Goal: Information Seeking & Learning: Compare options

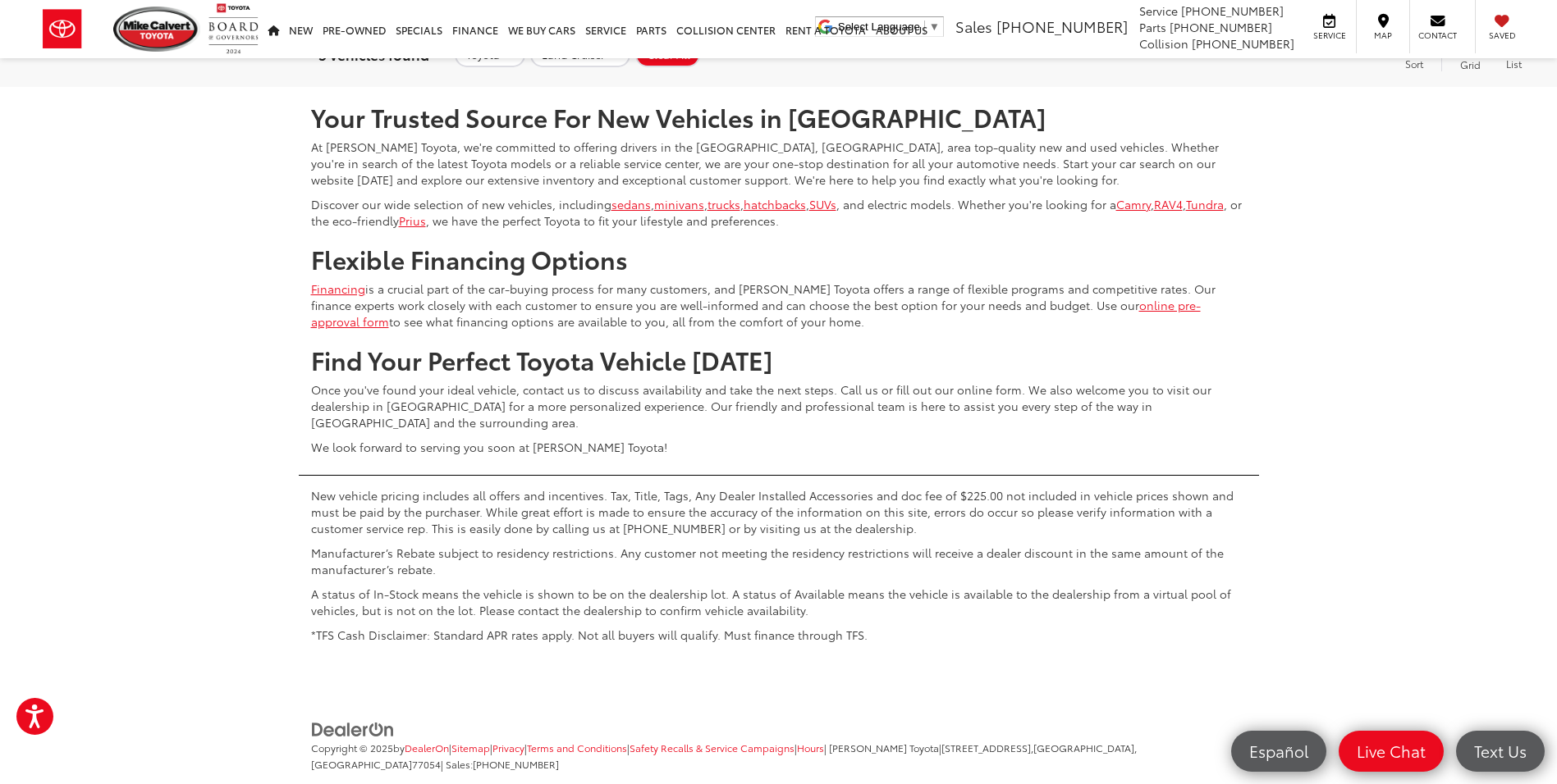
scroll to position [564, 0]
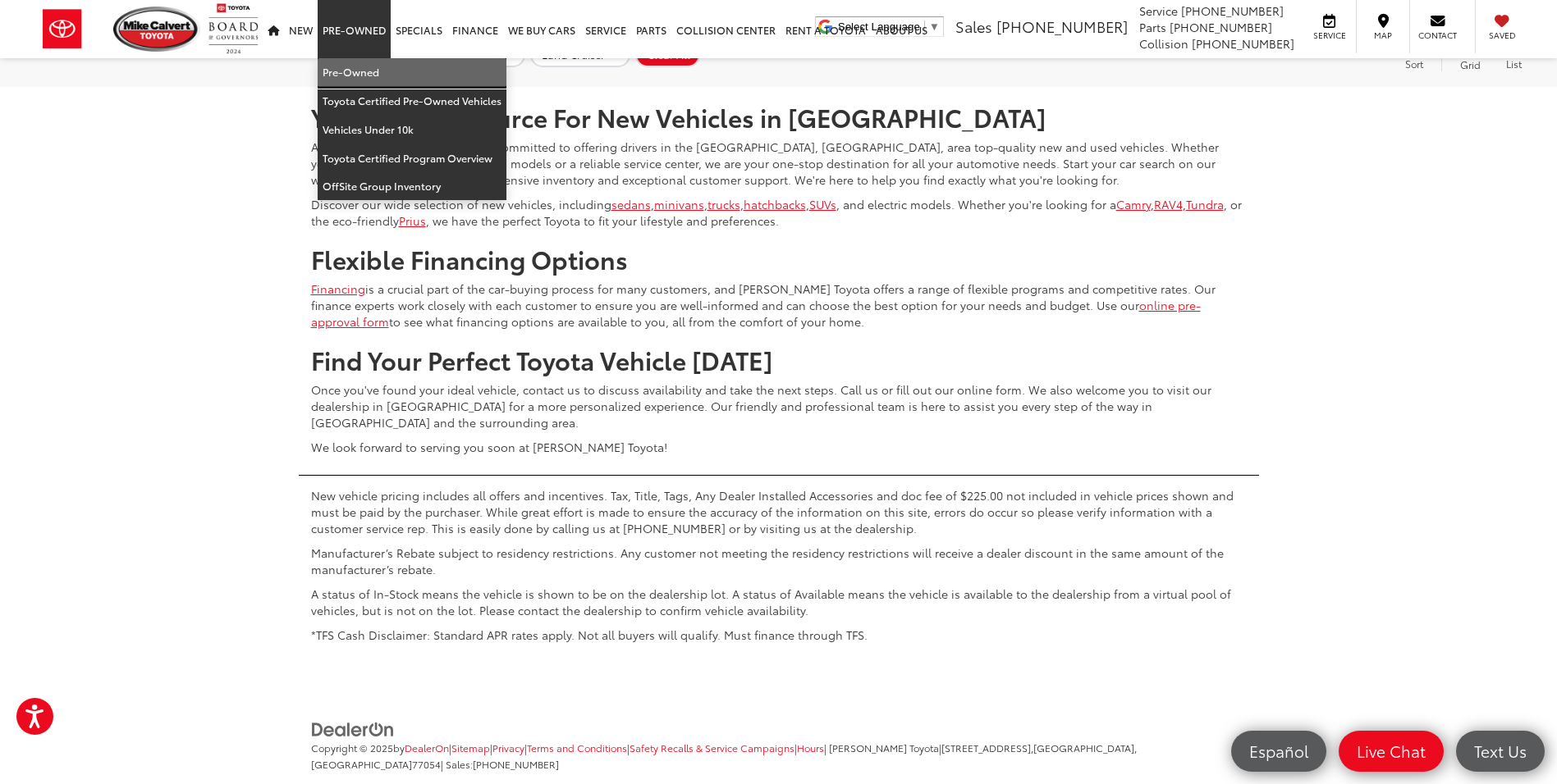
click at [360, 66] on link "Pre-Owned" at bounding box center [412, 73] width 189 height 29
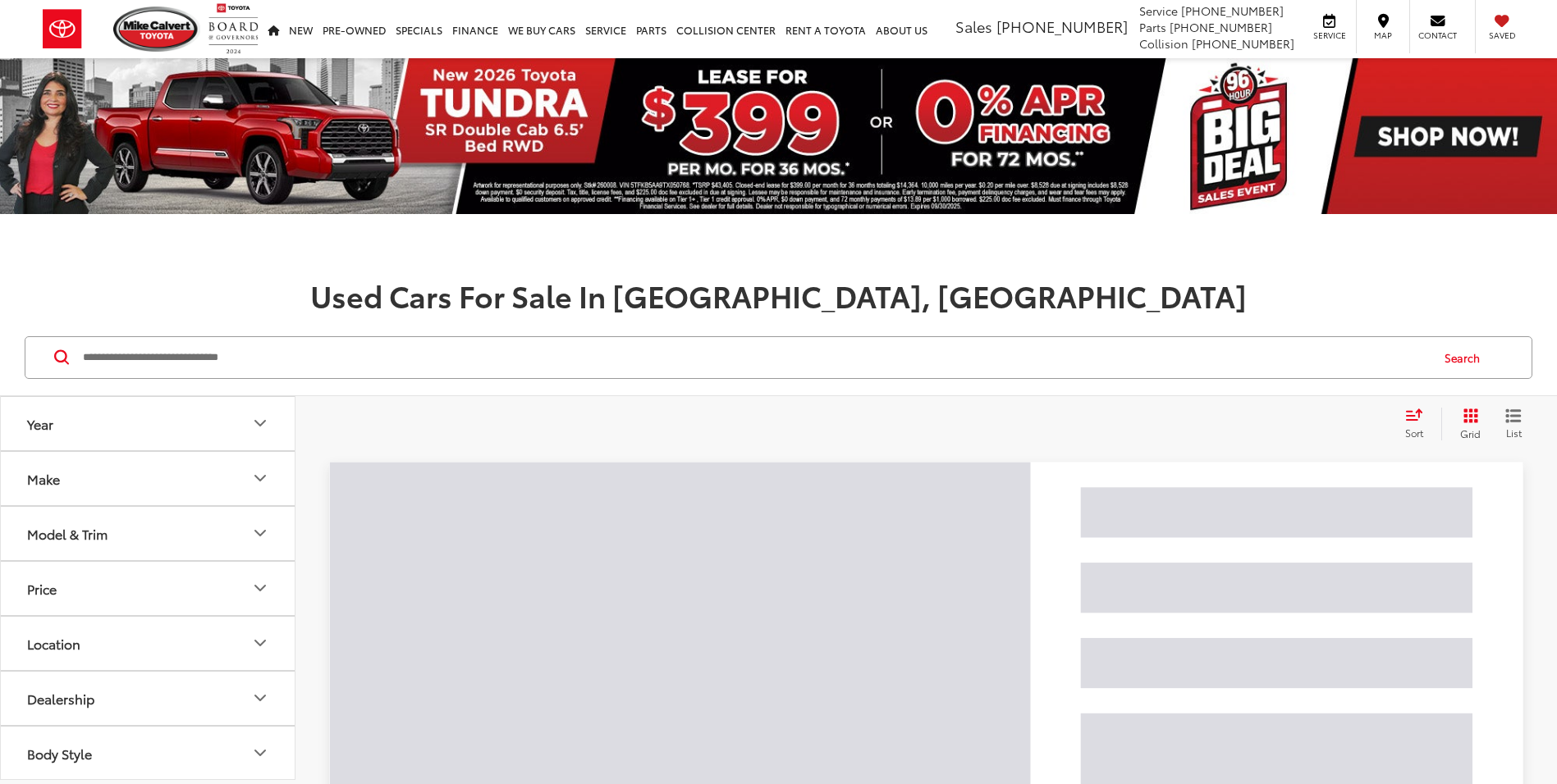
click at [164, 482] on button "Make" at bounding box center [149, 479] width 296 height 53
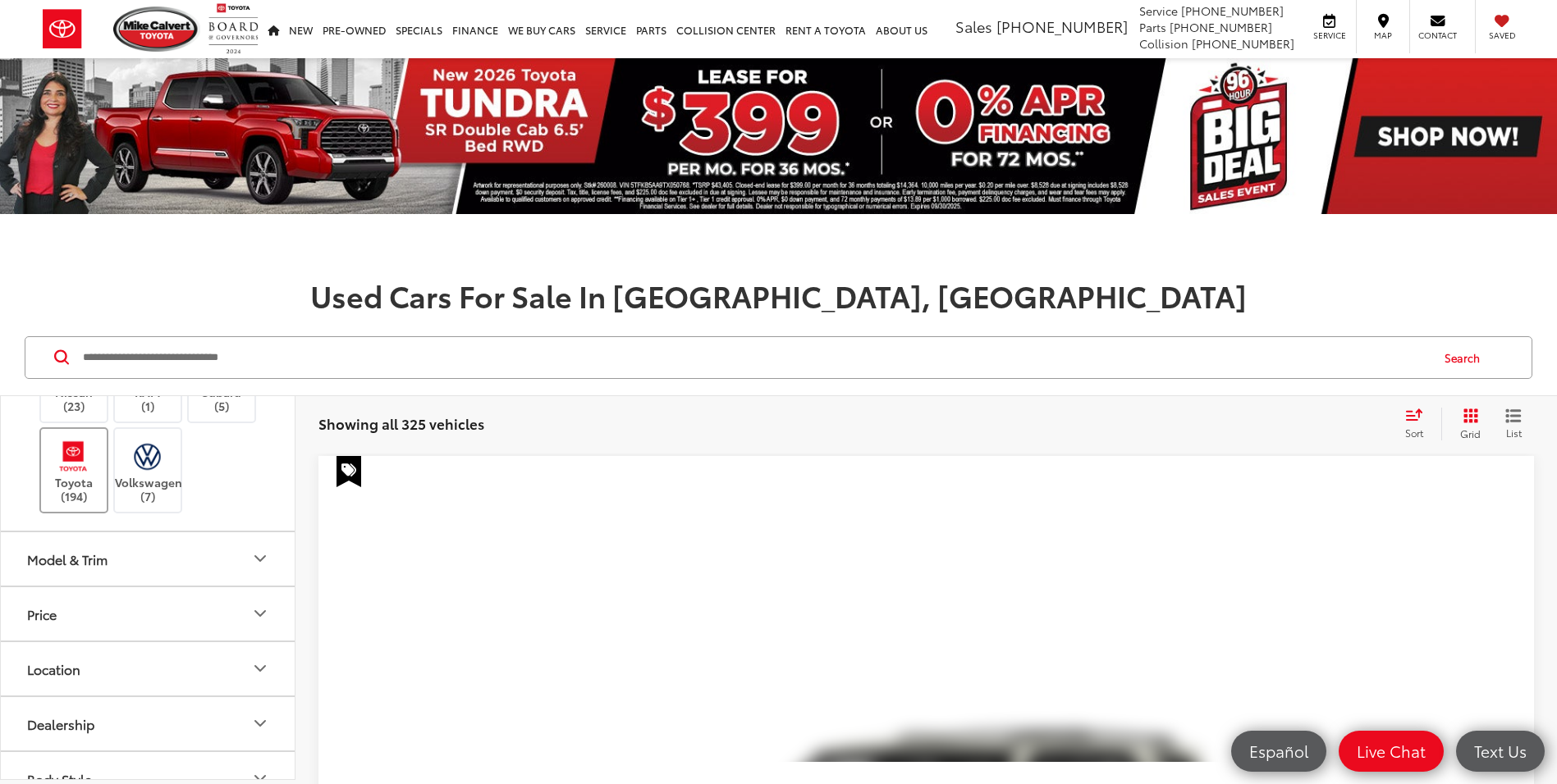
scroll to position [657, 0]
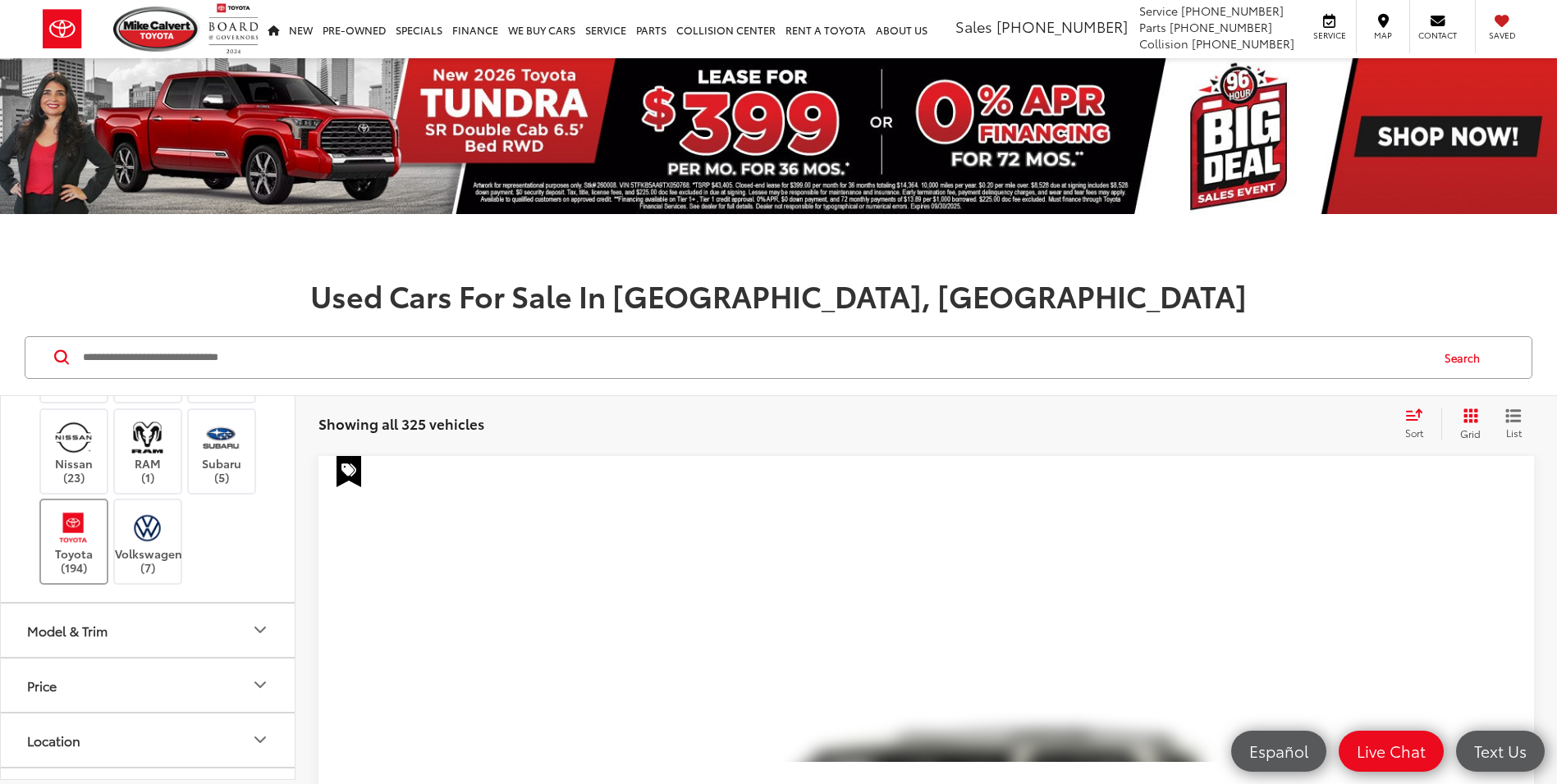
click at [66, 557] on label "Toyota (194)" at bounding box center [74, 542] width 66 height 66
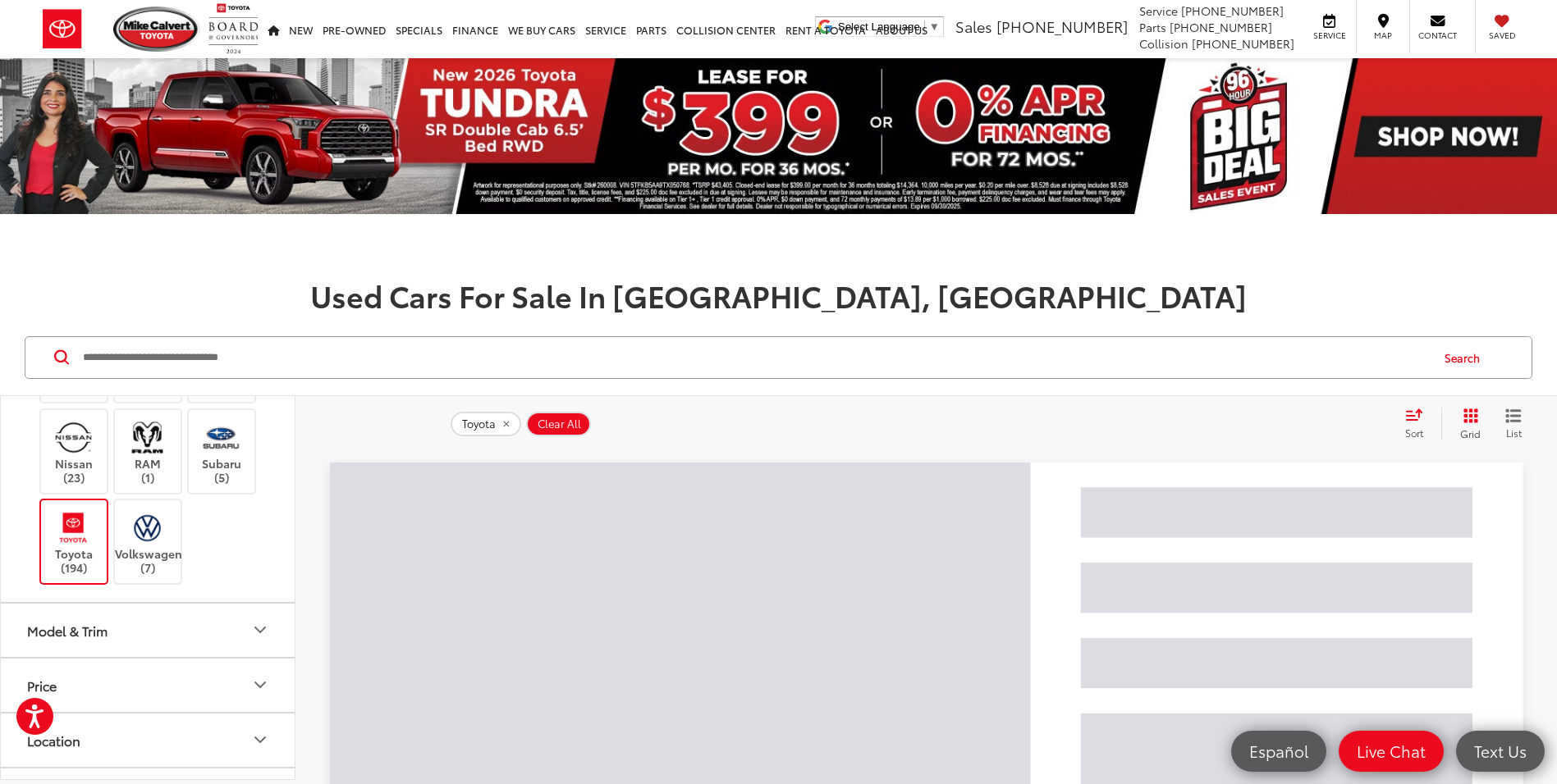
click at [190, 614] on button "Model & Trim" at bounding box center [149, 630] width 296 height 53
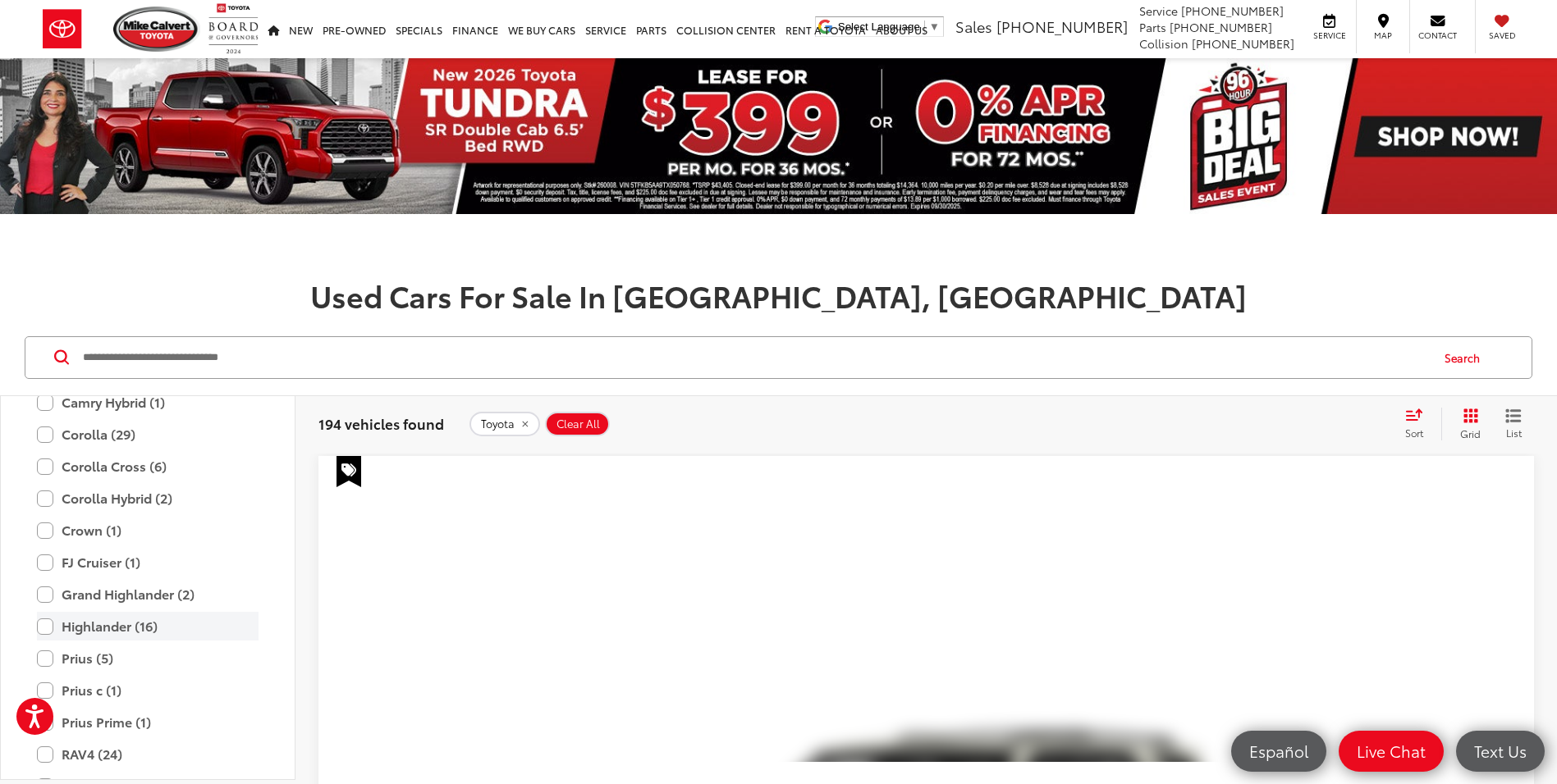
scroll to position [1149, 0]
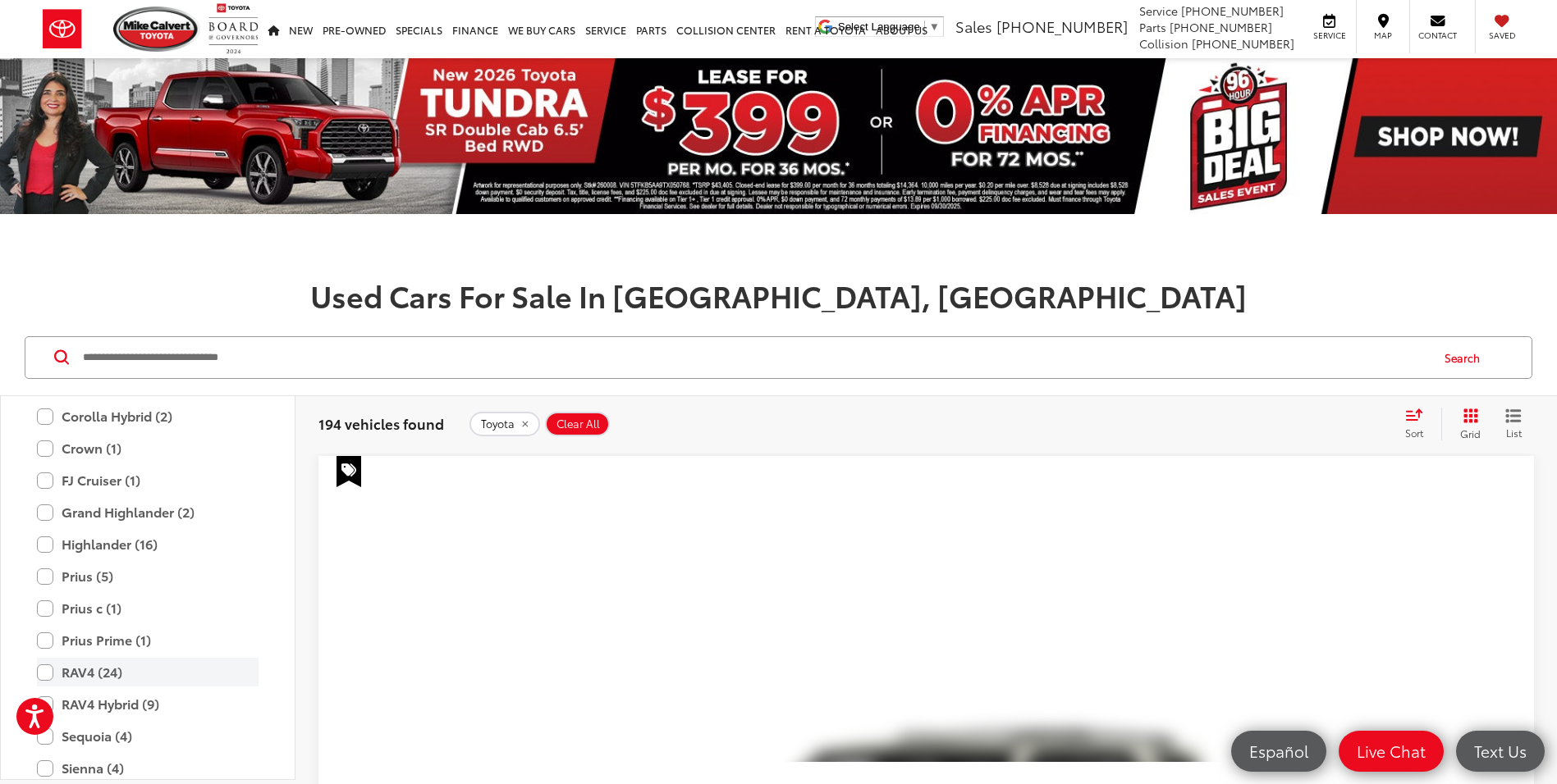
click at [53, 674] on label "RAV4 (24)" at bounding box center [148, 673] width 222 height 29
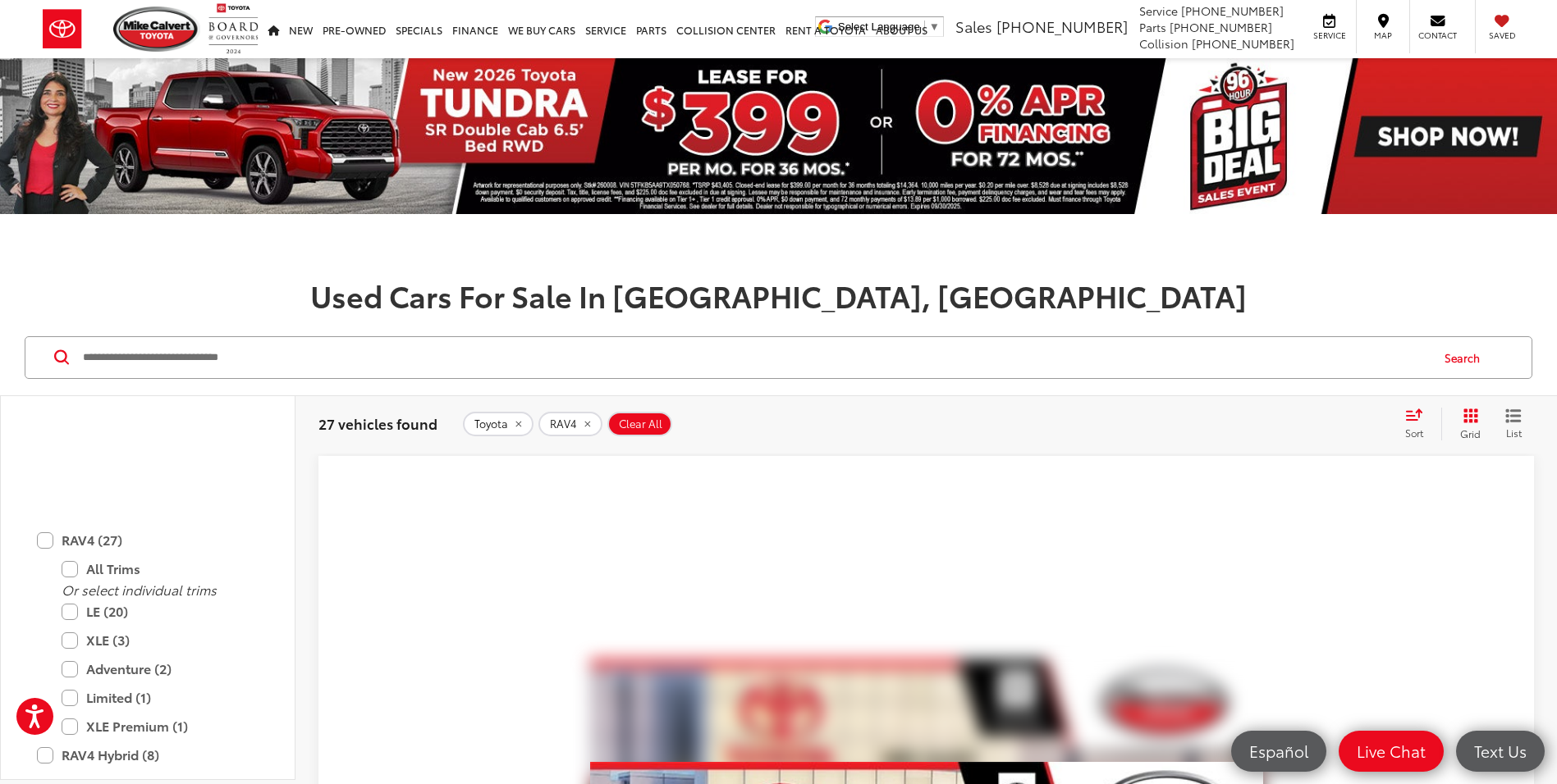
scroll to position [1477, 0]
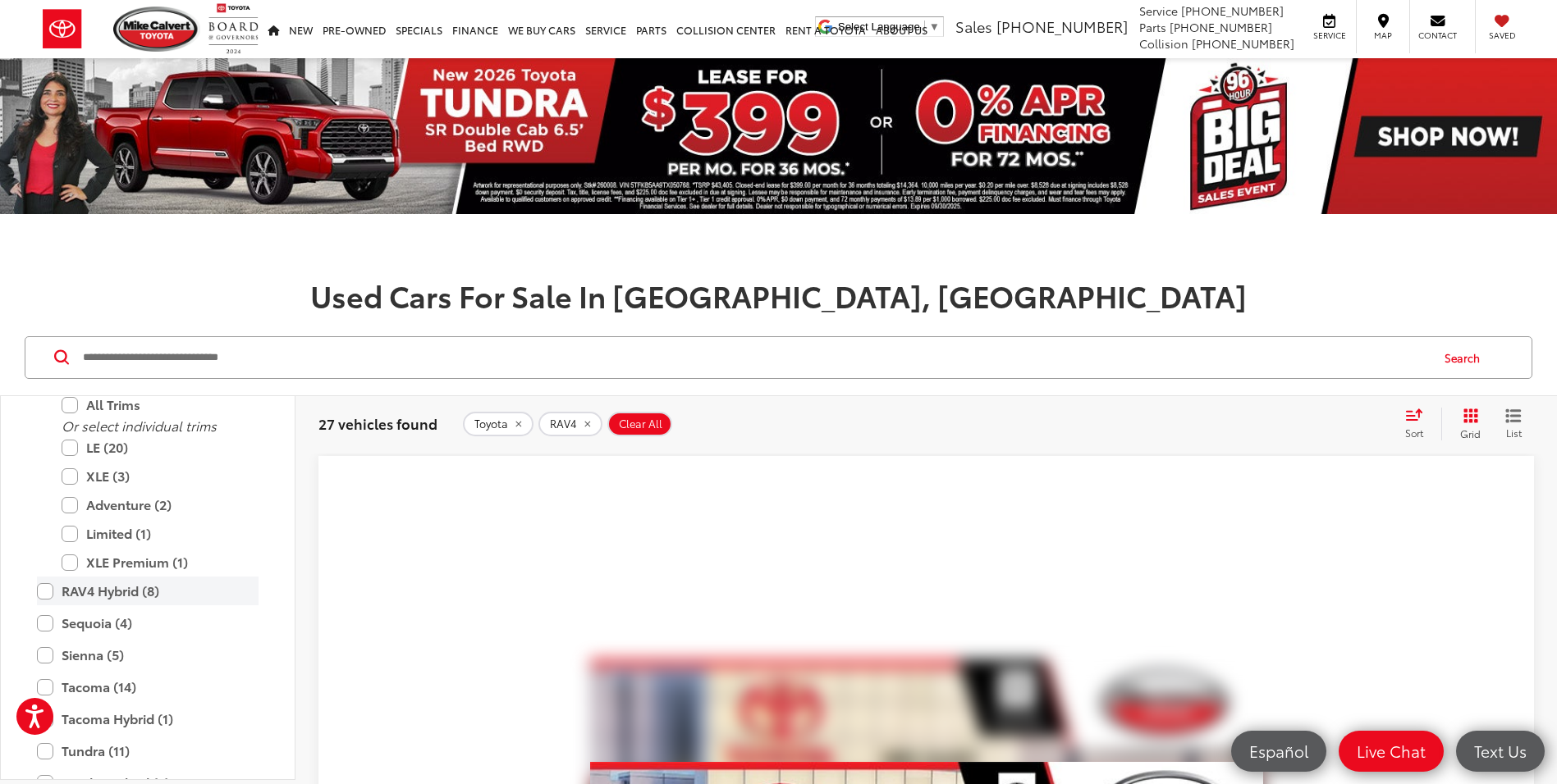
click at [52, 590] on label "RAV4 Hybrid (8)" at bounding box center [148, 591] width 222 height 29
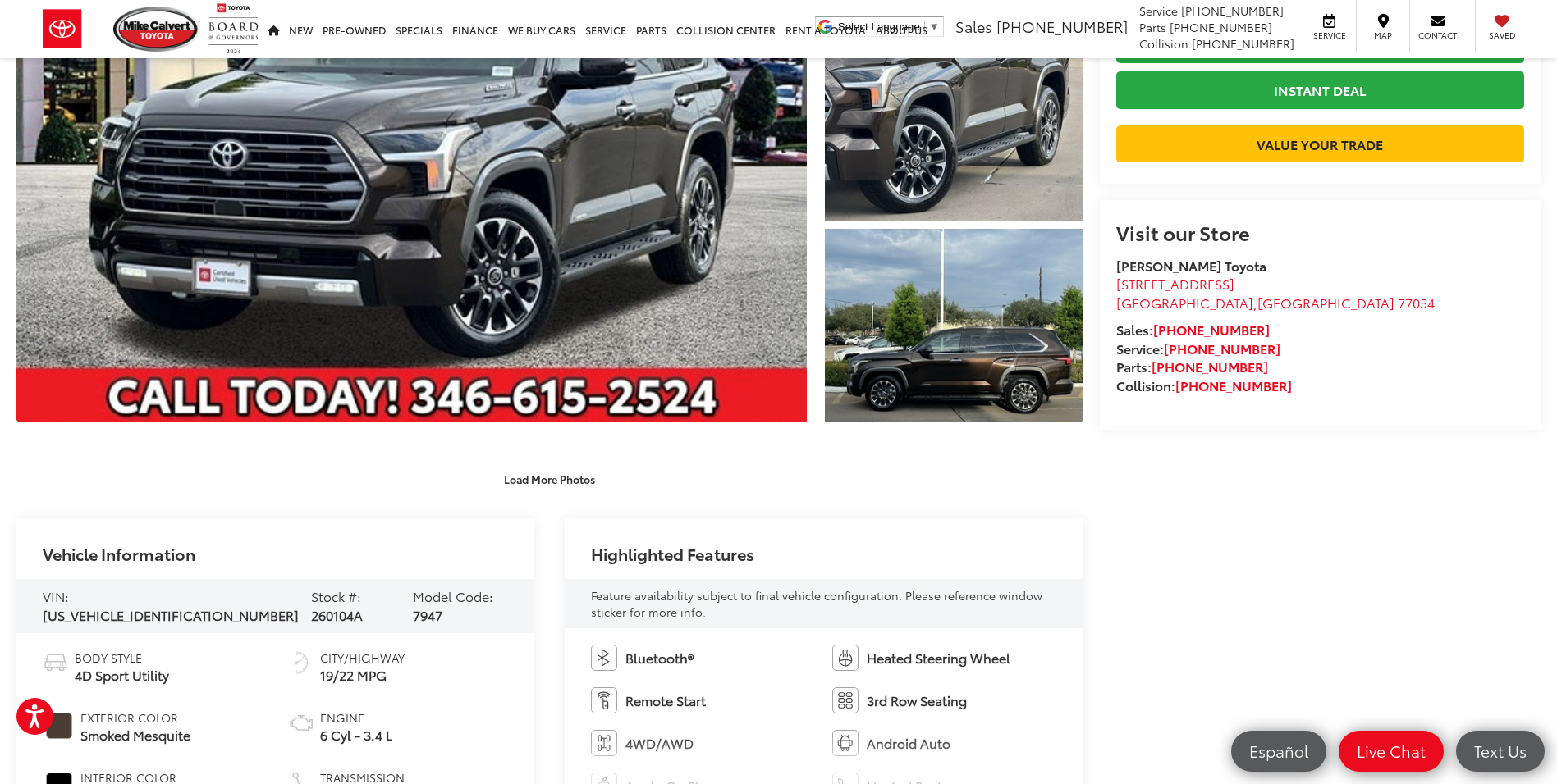
scroll to position [328, 0]
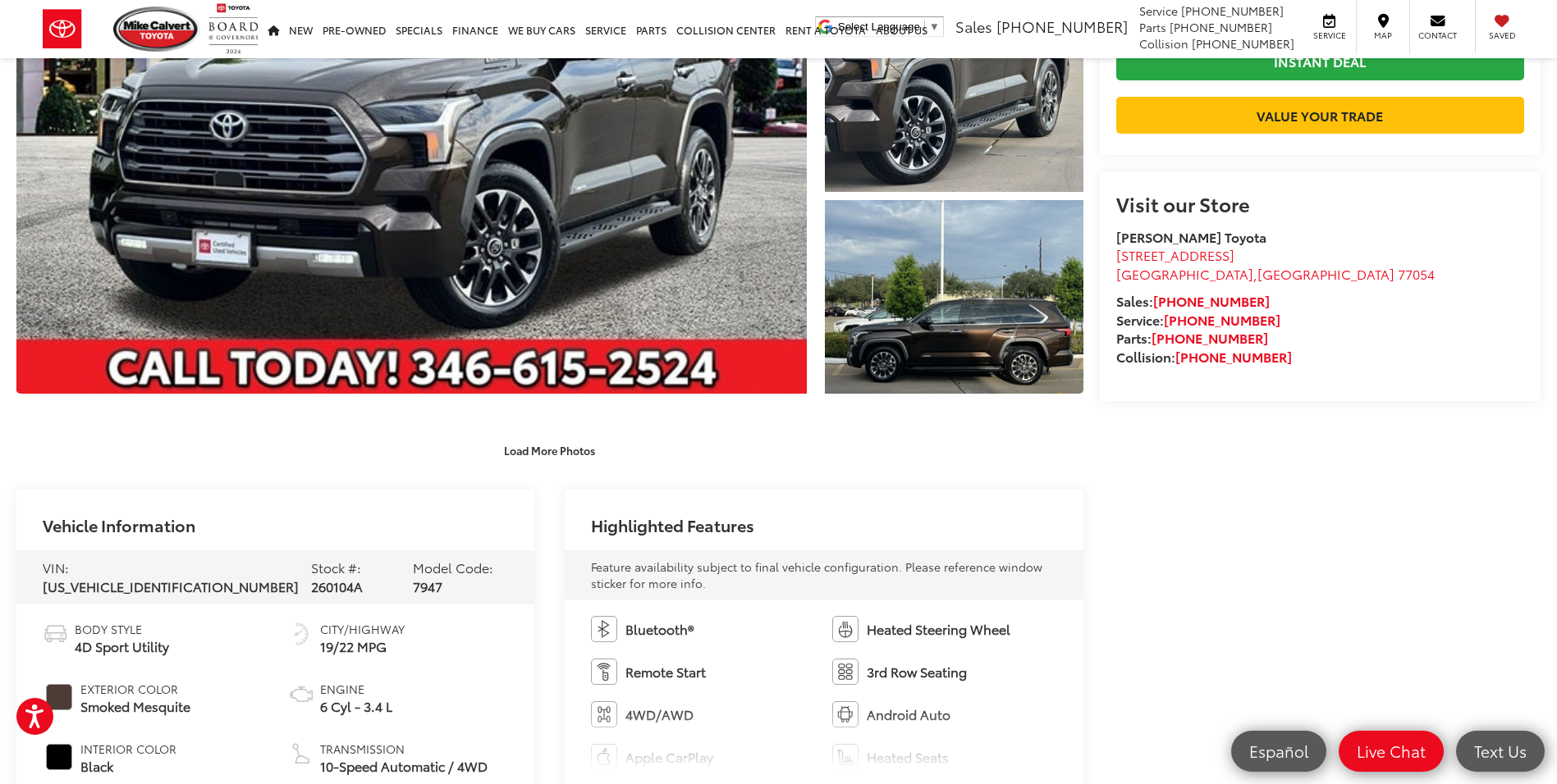
click at [311, 577] on span "260104A" at bounding box center [337, 586] width 52 height 18
copy span "260104A"
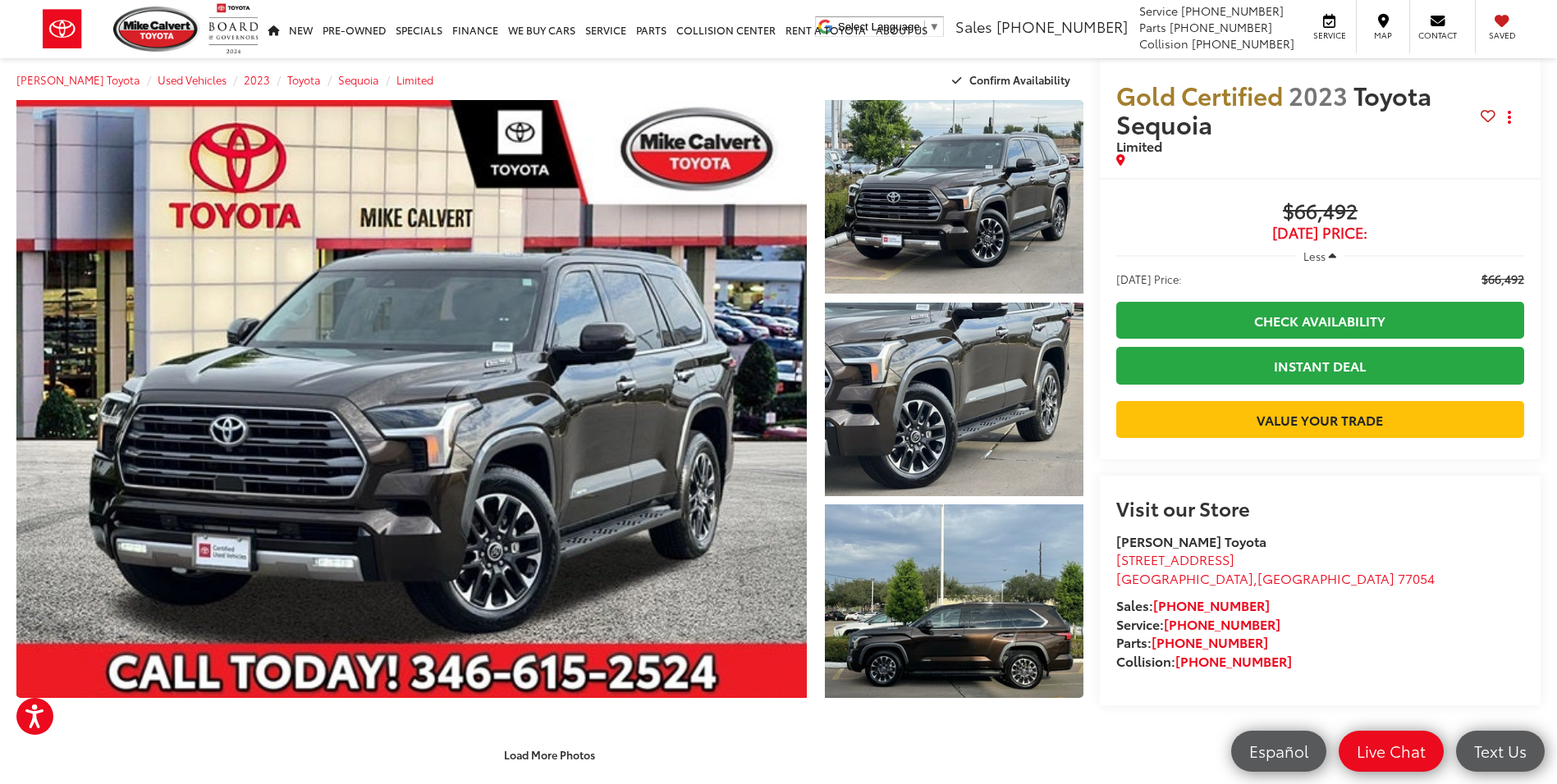
scroll to position [0, 0]
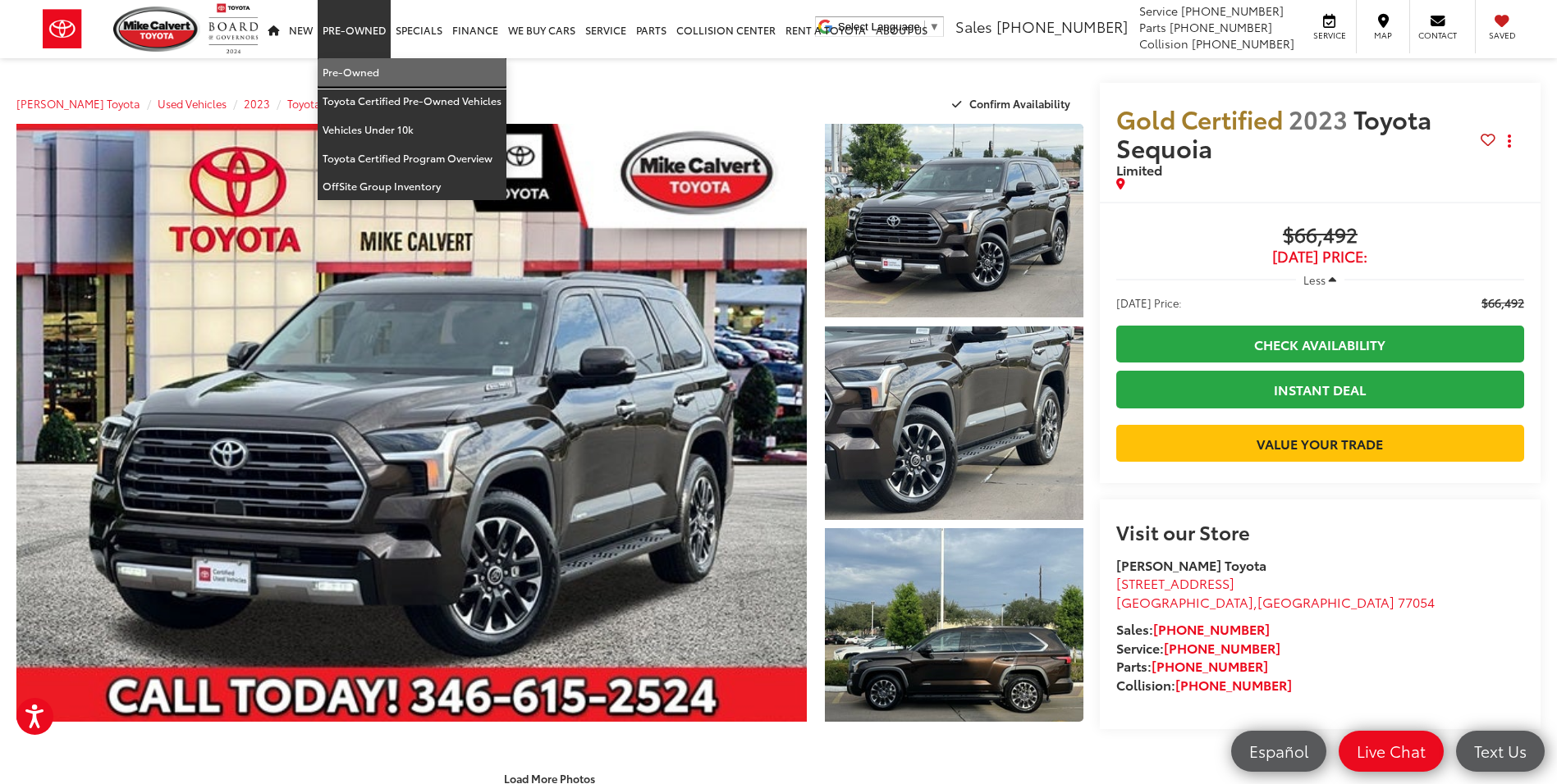
click at [356, 64] on link "Pre-Owned" at bounding box center [412, 73] width 189 height 29
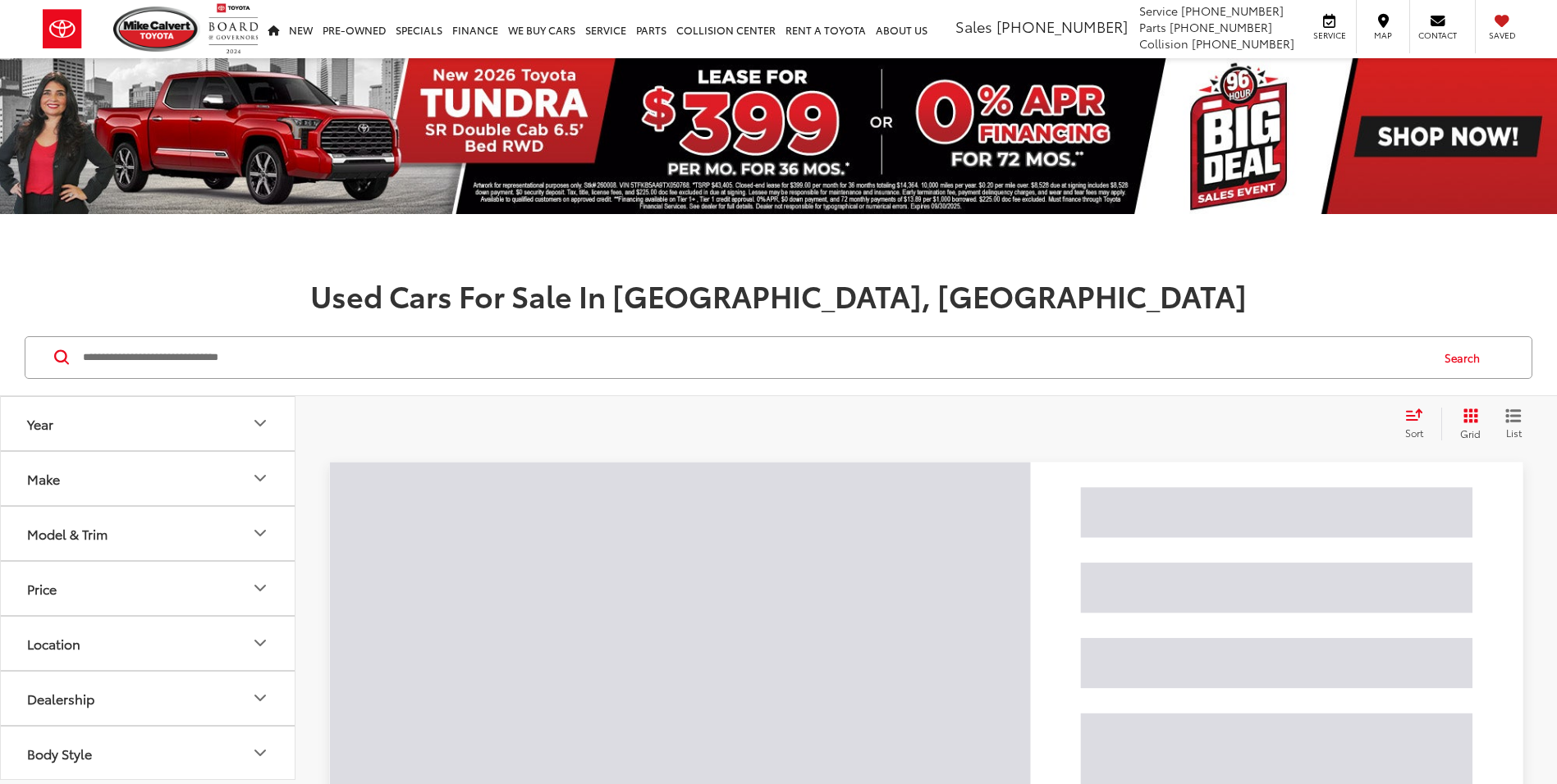
click at [157, 488] on button "Make" at bounding box center [149, 479] width 296 height 53
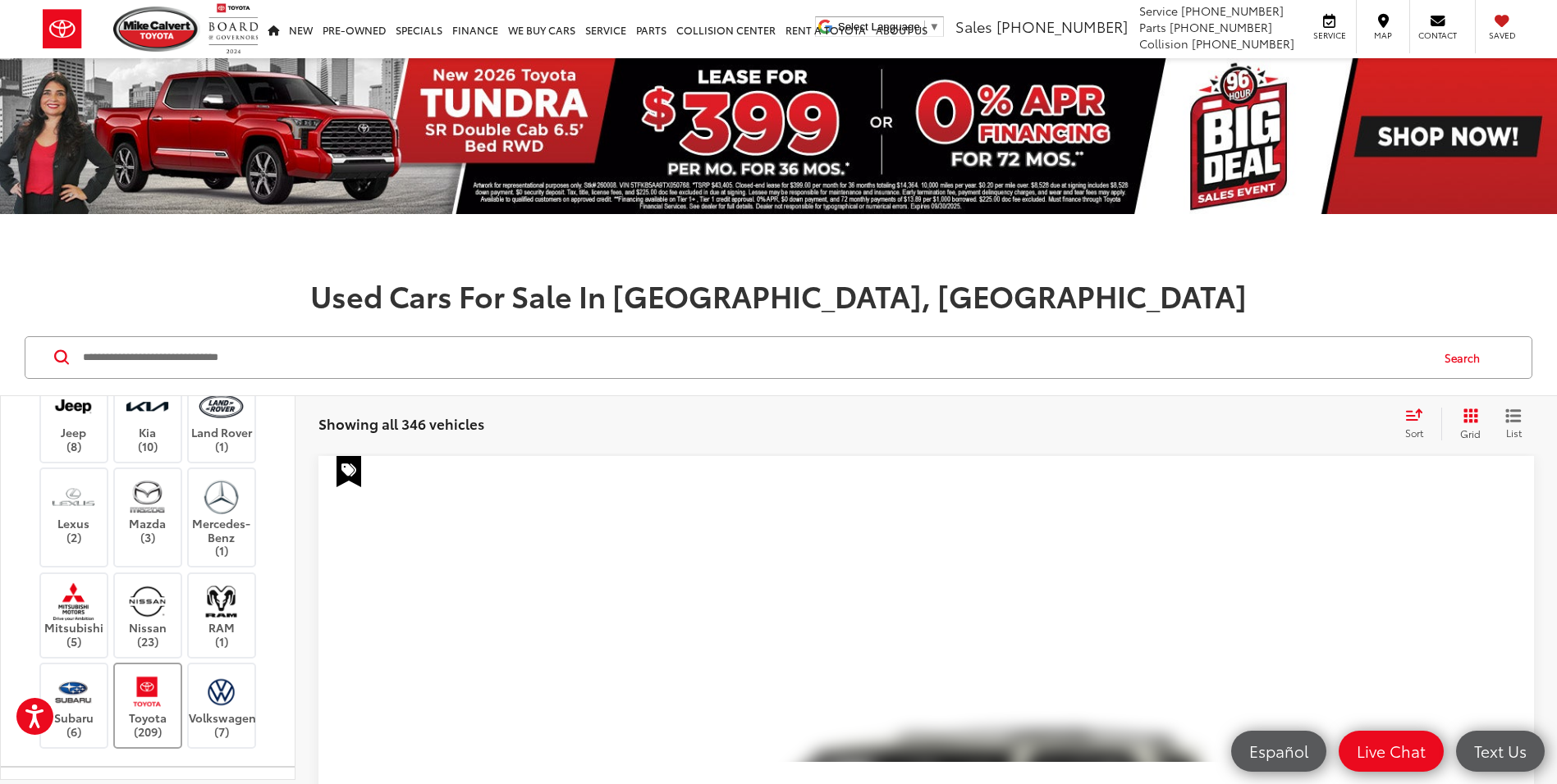
click at [147, 689] on img at bounding box center [147, 693] width 45 height 39
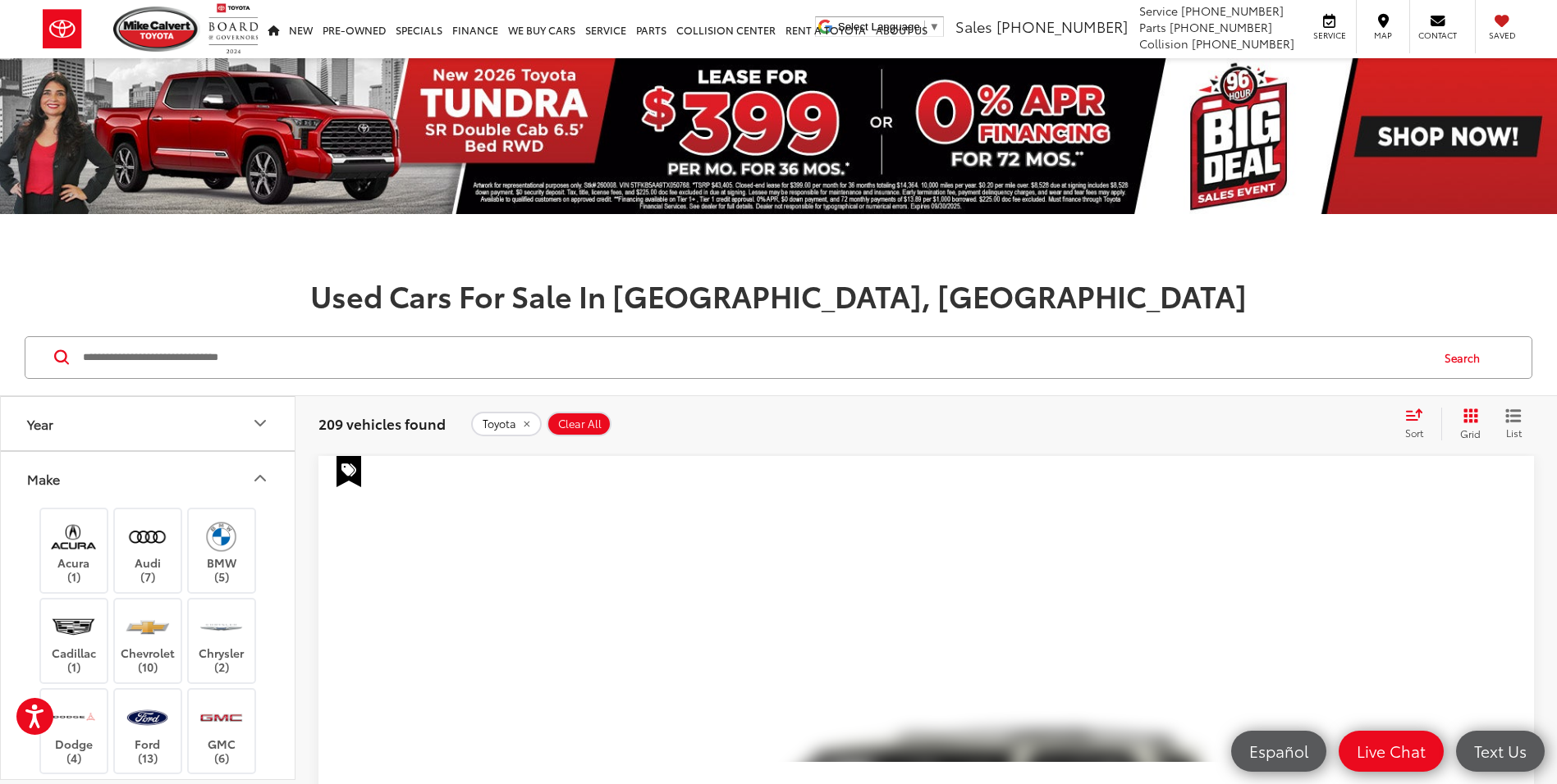
click at [199, 473] on button "Make" at bounding box center [149, 479] width 296 height 53
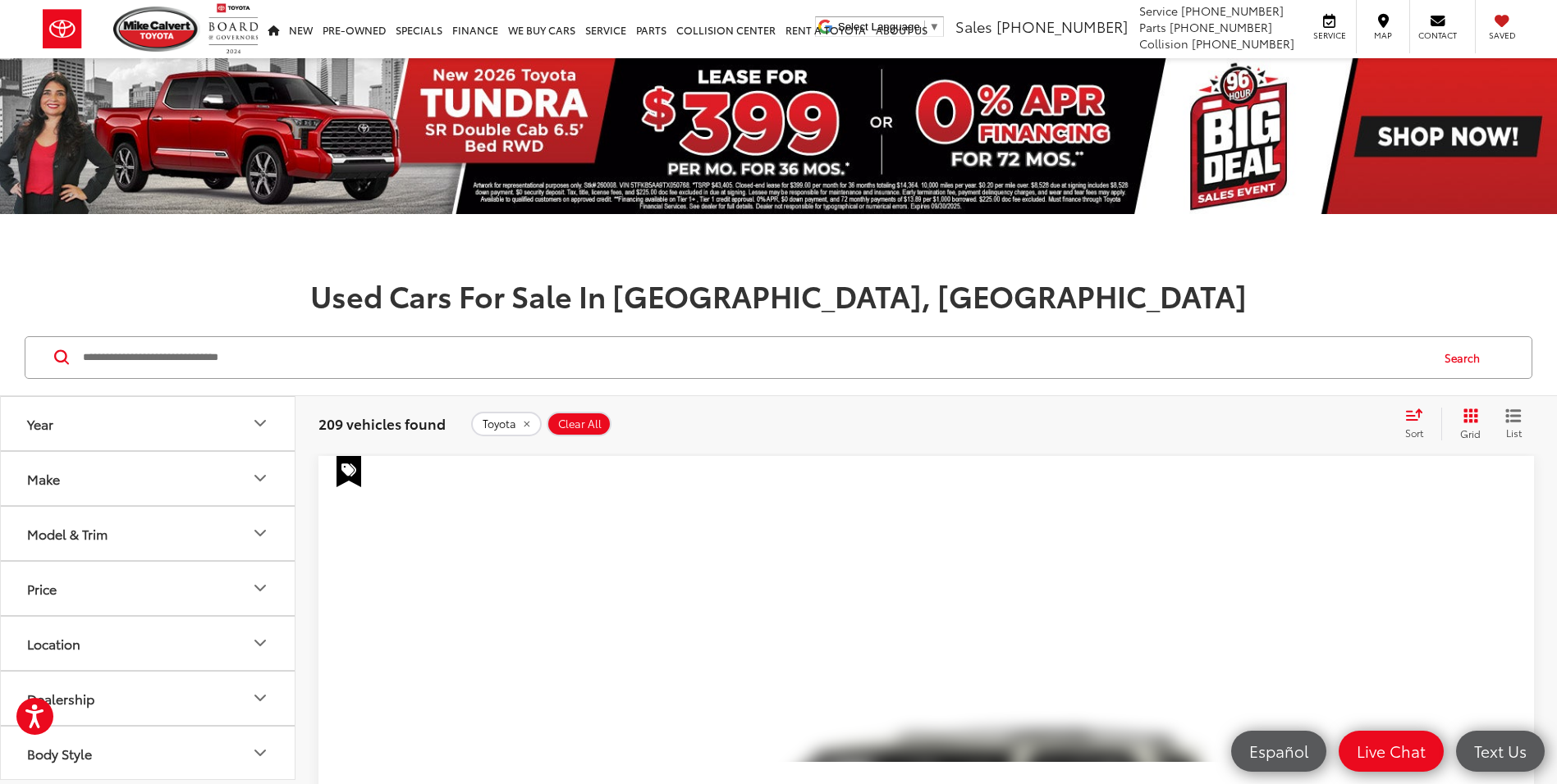
click at [162, 527] on button "Model & Trim" at bounding box center [149, 533] width 296 height 53
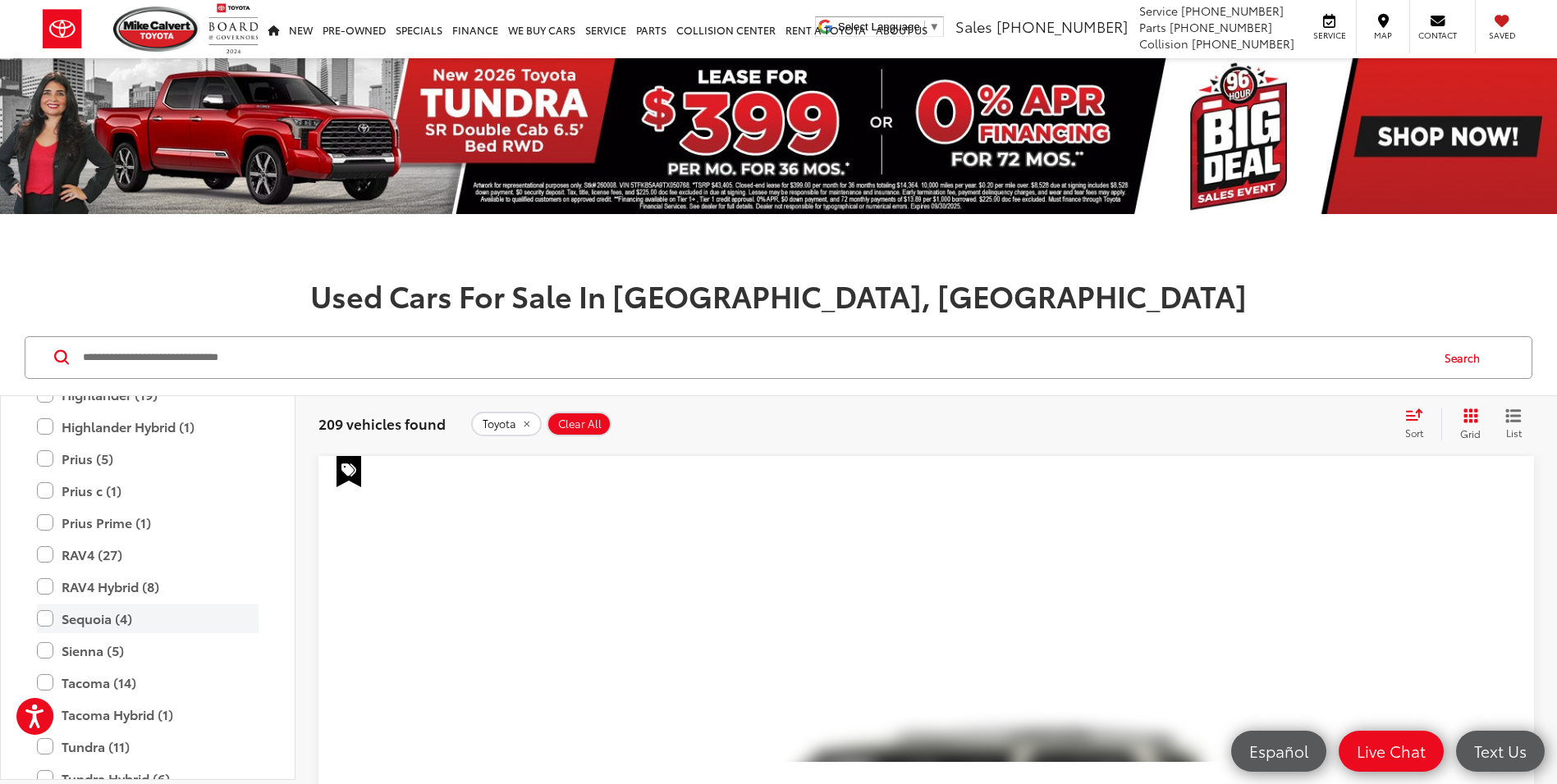
scroll to position [575, 0]
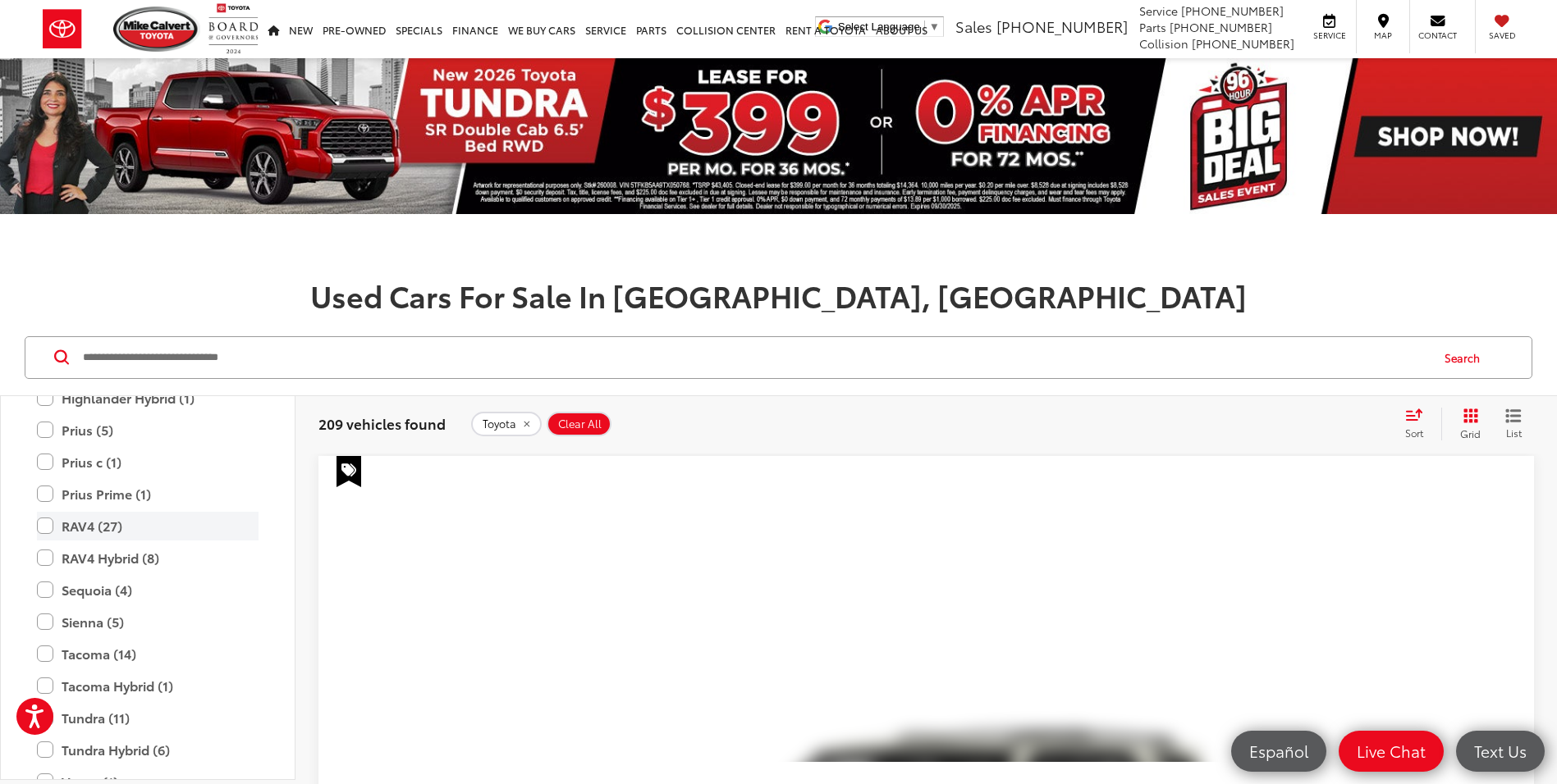
click at [45, 530] on label "RAV4 (27)" at bounding box center [148, 526] width 222 height 29
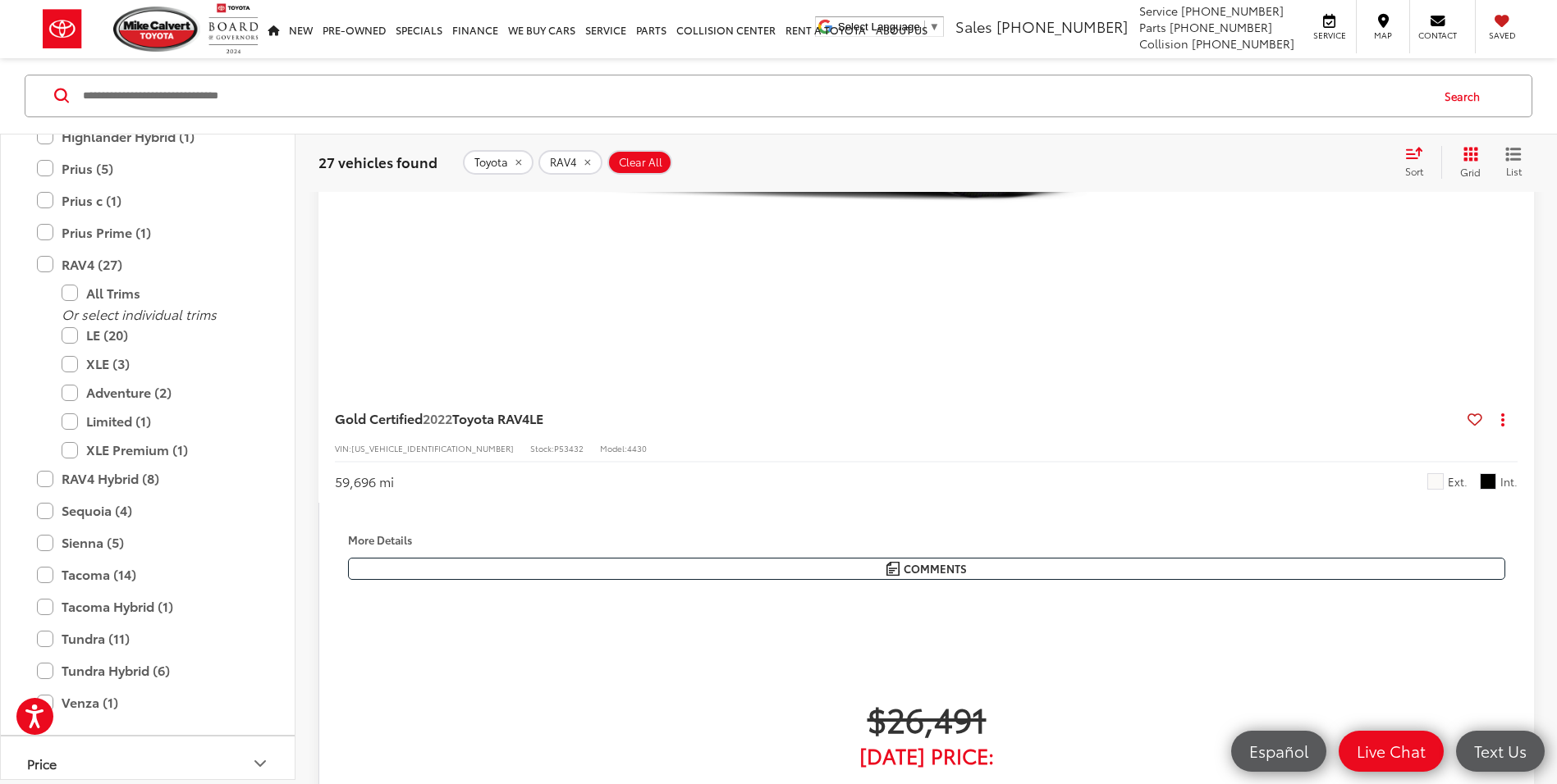
scroll to position [4349, 0]
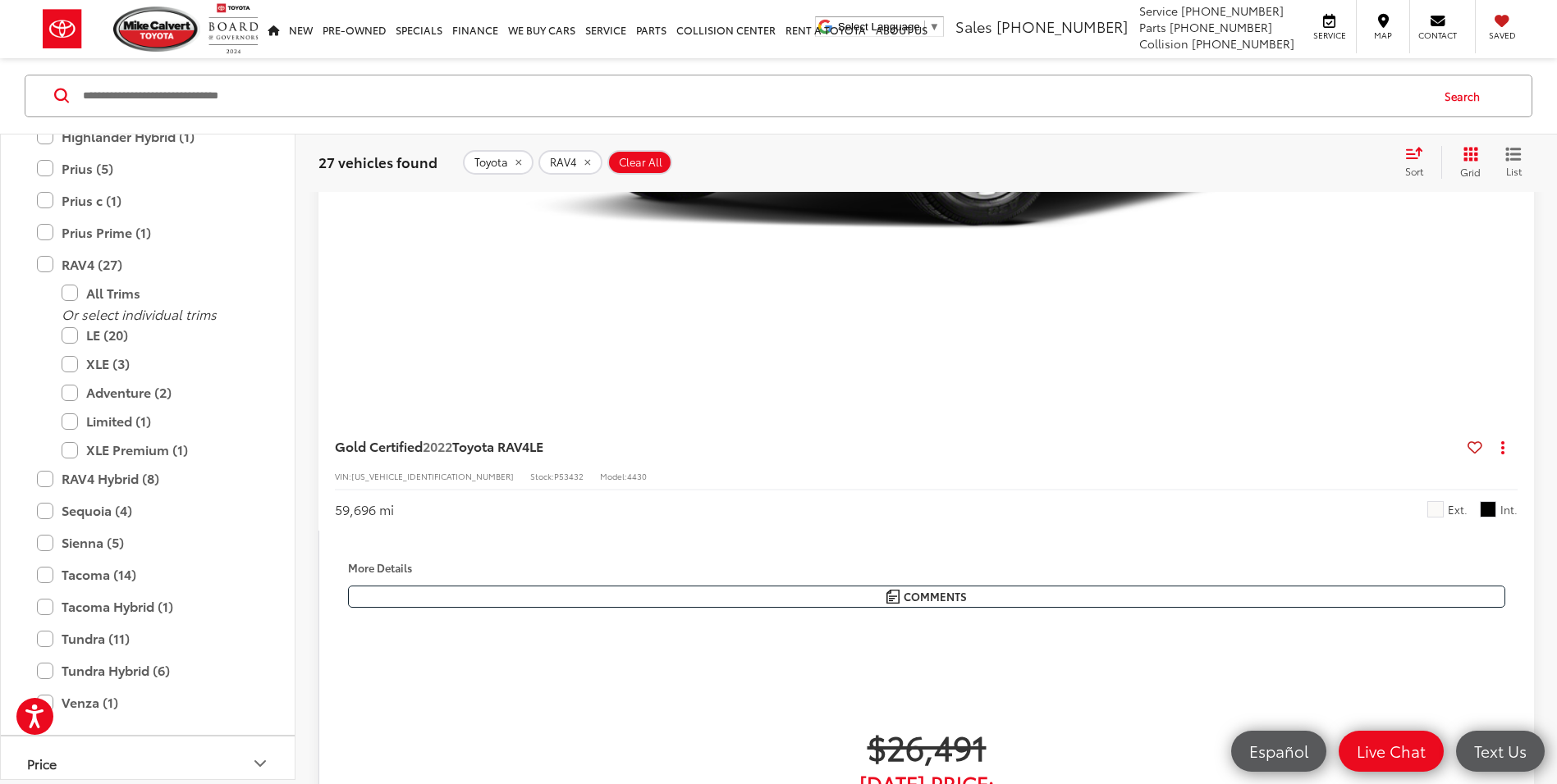
copy span "P53399"
